Goal: Download file/media

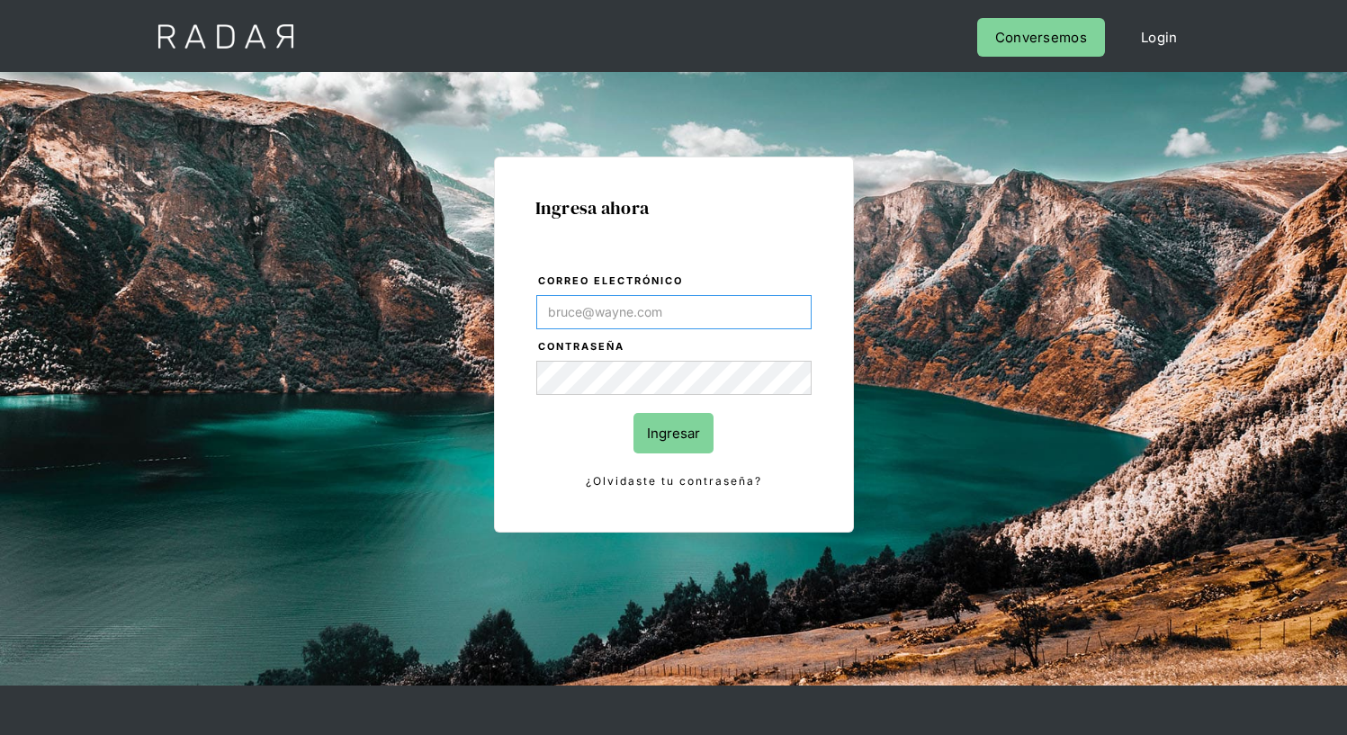
type input "[EMAIL_ADDRESS][PERSON_NAME][DOMAIN_NAME]"
click at [673, 433] on input "Ingresar" at bounding box center [673, 433] width 80 height 40
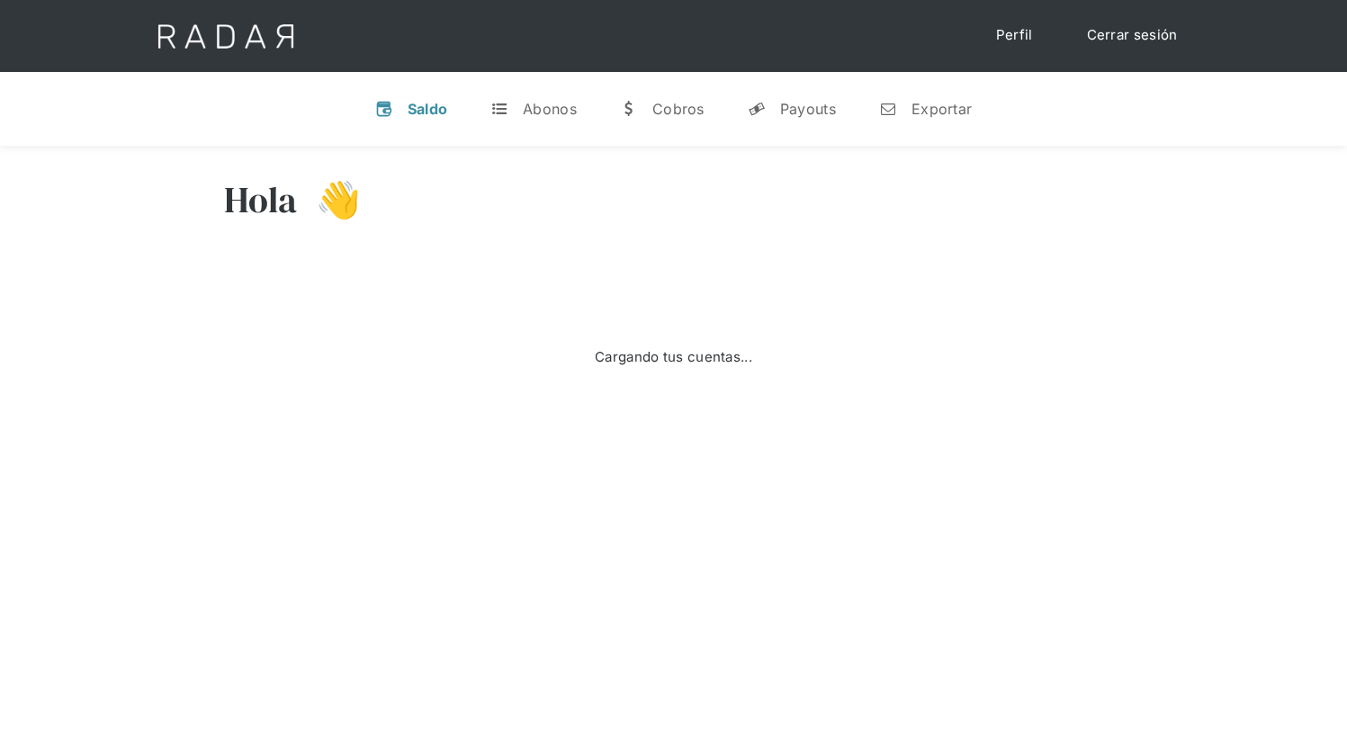
select select "8"
click at [925, 108] on div "Exportar" at bounding box center [941, 109] width 60 height 18
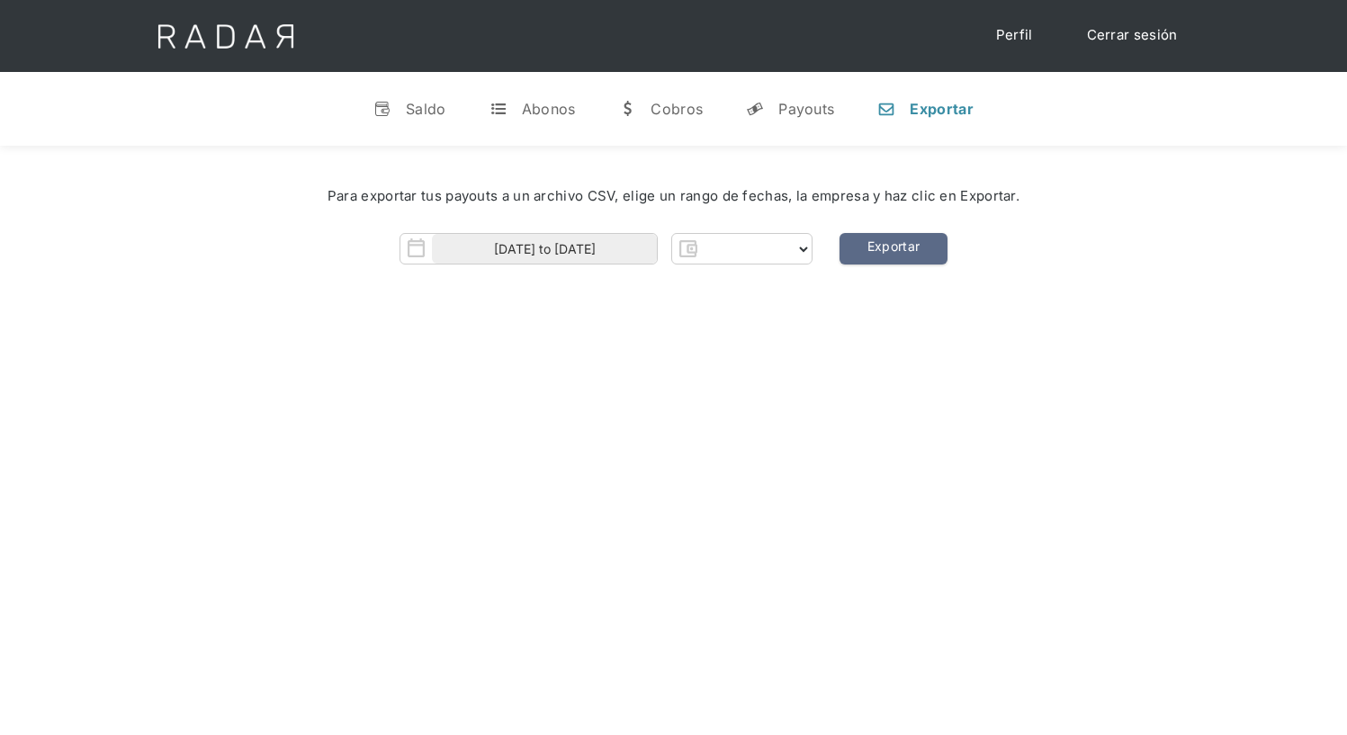
select select "prontopaga"
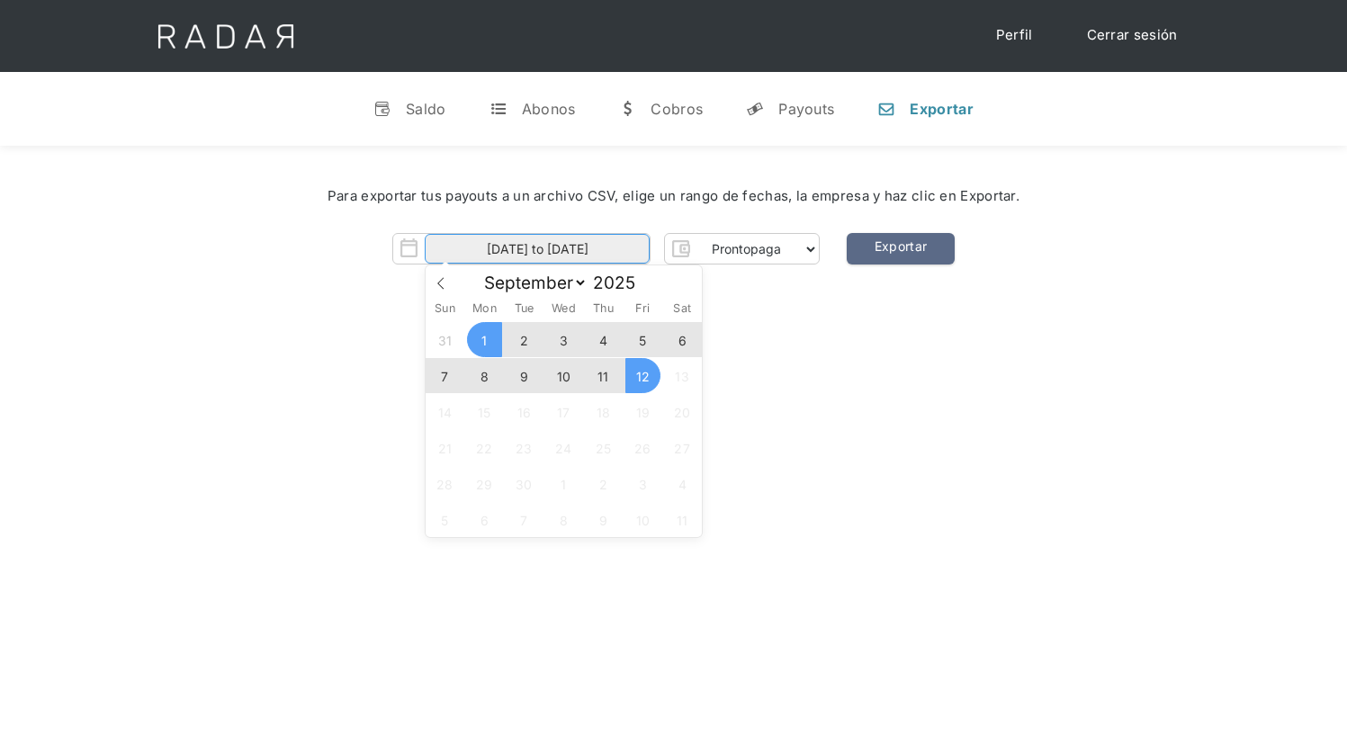
click at [537, 249] on input "[DATE] to [DATE]" at bounding box center [537, 249] width 225 height 30
click at [603, 376] on span "11" at bounding box center [603, 375] width 35 height 35
type input "[DATE]"
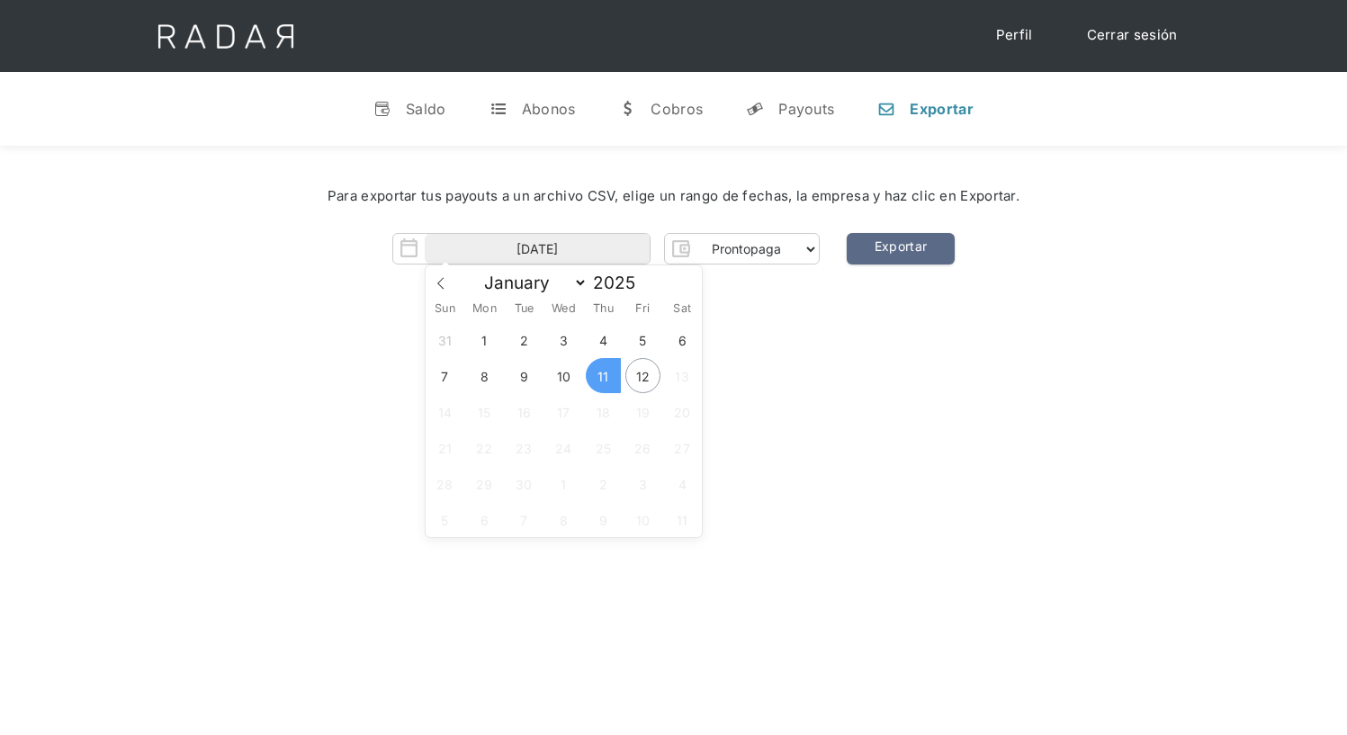
click at [603, 376] on span "11" at bounding box center [603, 375] width 35 height 35
click at [900, 249] on link "Exportar" at bounding box center [901, 248] width 108 height 31
